Goal: Navigation & Orientation: Understand site structure

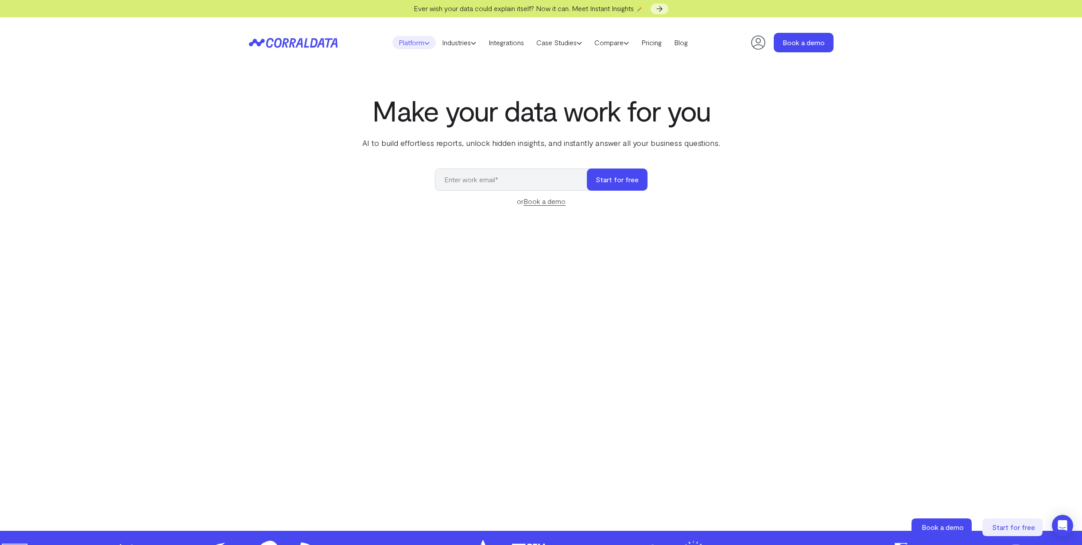
click at [426, 44] on icon at bounding box center [426, 42] width 5 height 5
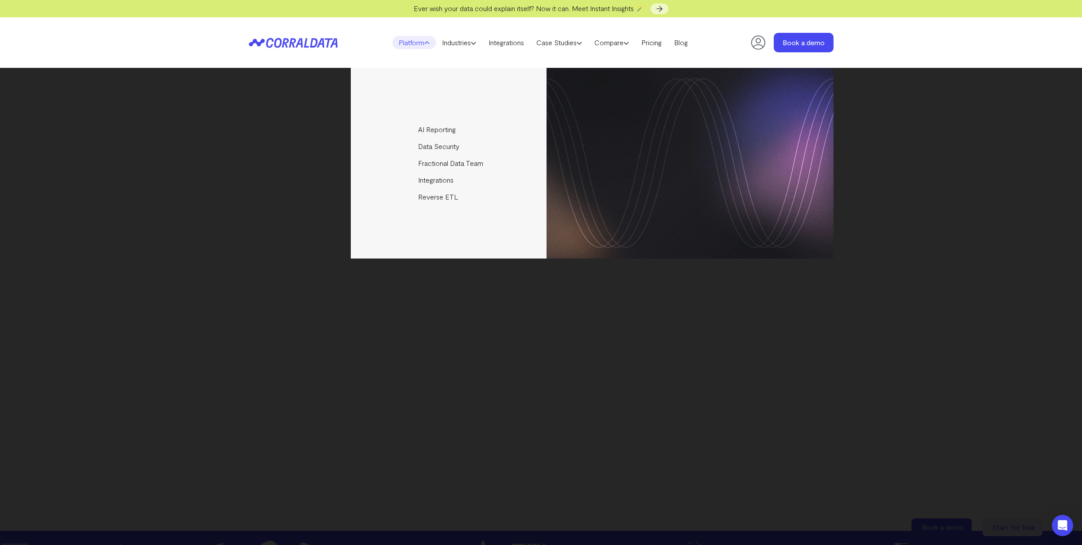
click at [275, 121] on div "AI Reporting Use AI to effortlessly answer any business questions from all your…" at bounding box center [541, 163] width 585 height 191
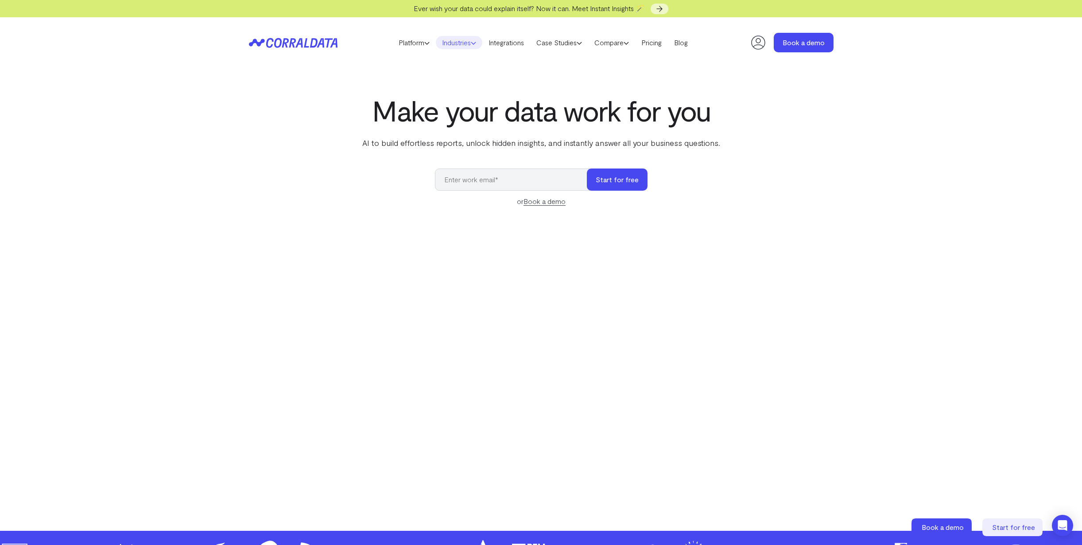
click at [475, 47] on link "Industries" at bounding box center [459, 42] width 47 height 13
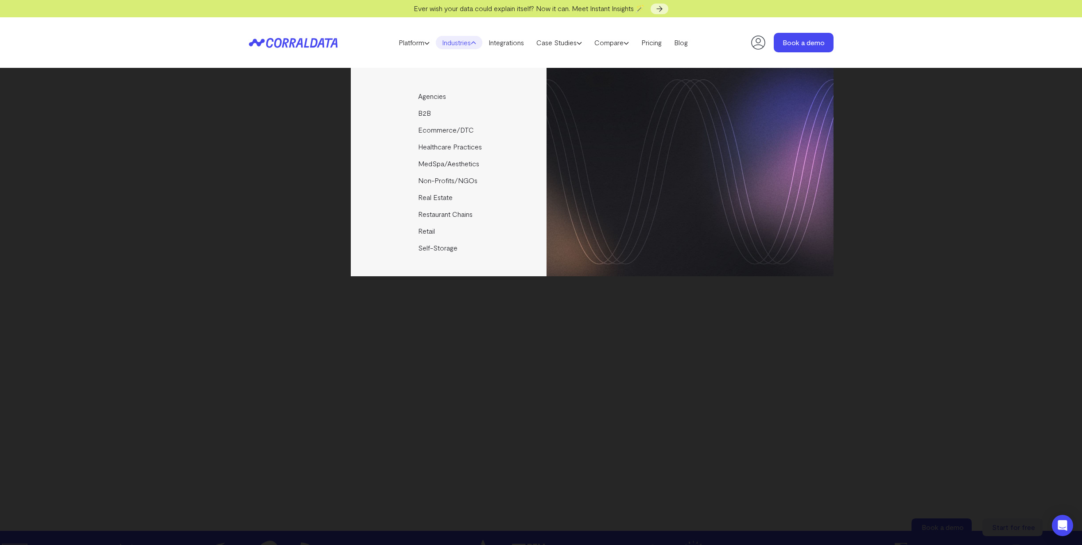
click at [230, 174] on div "Agencies Help your clients become data driven faster through seamless reporting…" at bounding box center [541, 306] width 1082 height 477
